Goal: Communication & Community: Ask a question

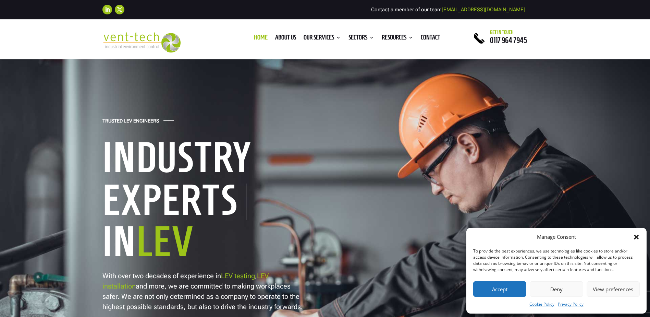
click at [500, 287] on button "Accept" at bounding box center [499, 288] width 53 height 15
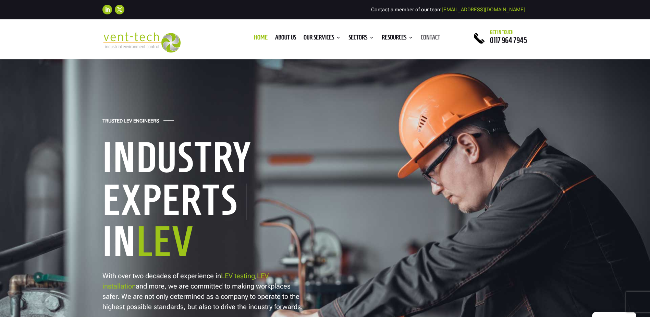
click at [425, 37] on link "Contact" at bounding box center [431, 39] width 20 height 8
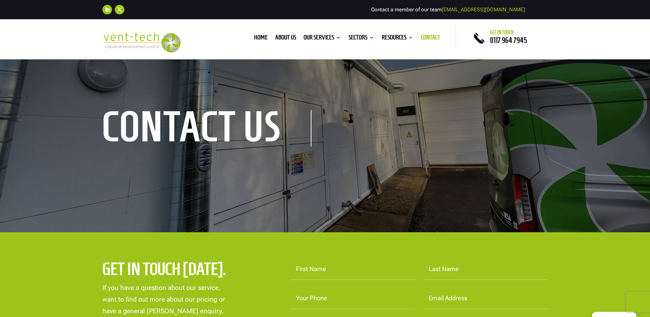
scroll to position [171, 0]
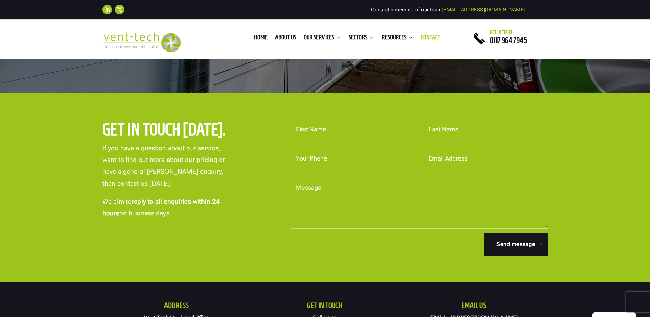
click at [306, 189] on textarea "Message" at bounding box center [419, 202] width 257 height 51
paste textarea "Good Afternoon, We are looking to upgrade the lip extraction LEV on the caustic…"
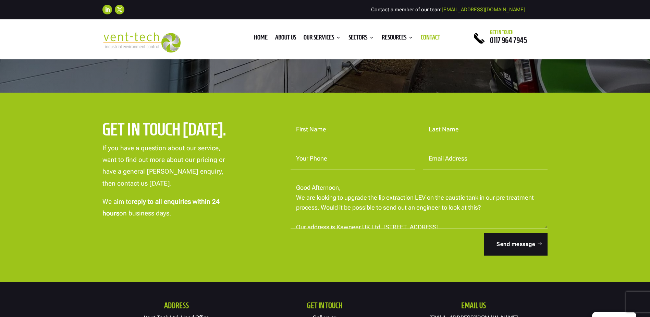
scroll to position [42, 0]
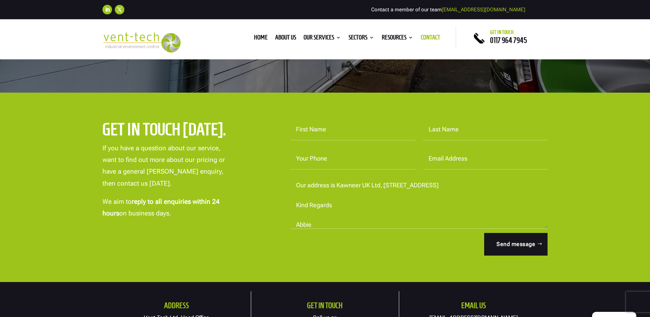
type textarea "Good Afternoon, We are looking to upgrade the lip extraction LEV on the caustic…"
click at [311, 130] on input "First Name" at bounding box center [353, 129] width 125 height 21
type input "Abbie"
type input "[PERSON_NAME]"
type input "01928502469"
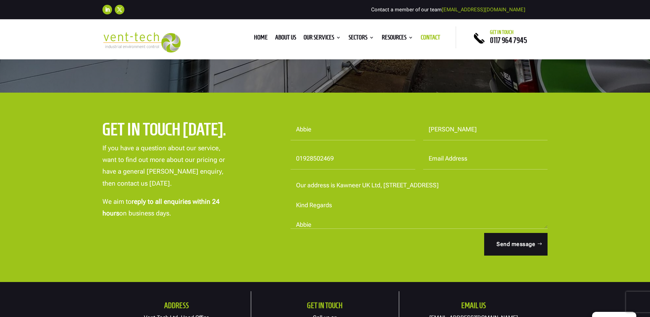
type input "[EMAIL_ADDRESS][PERSON_NAME][DOMAIN_NAME]"
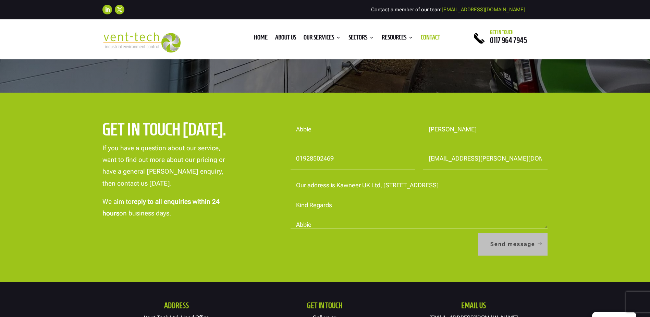
click at [511, 247] on button "Send message" at bounding box center [513, 244] width 70 height 23
